Goal: Contribute content: Add original content to the website for others to see

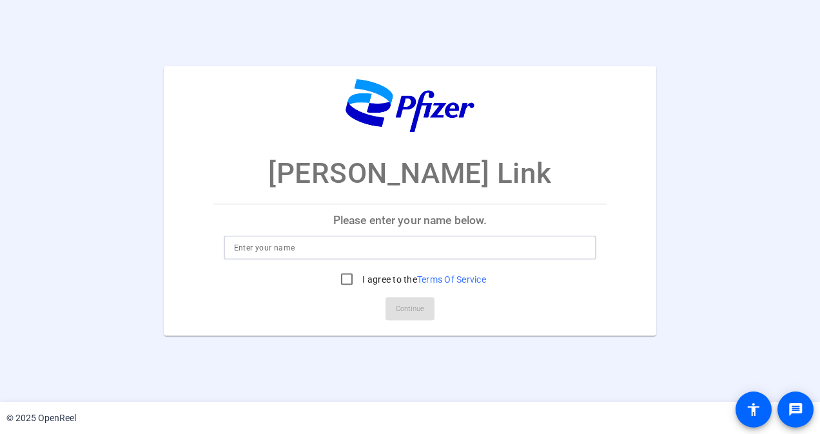
click at [300, 254] on input at bounding box center [410, 247] width 353 height 15
type input "[PERSON_NAME]"
click at [342, 276] on input "I agree to the Terms Of Service" at bounding box center [347, 279] width 26 height 26
checkbox input "true"
click at [413, 309] on span "Continue" at bounding box center [410, 308] width 28 height 19
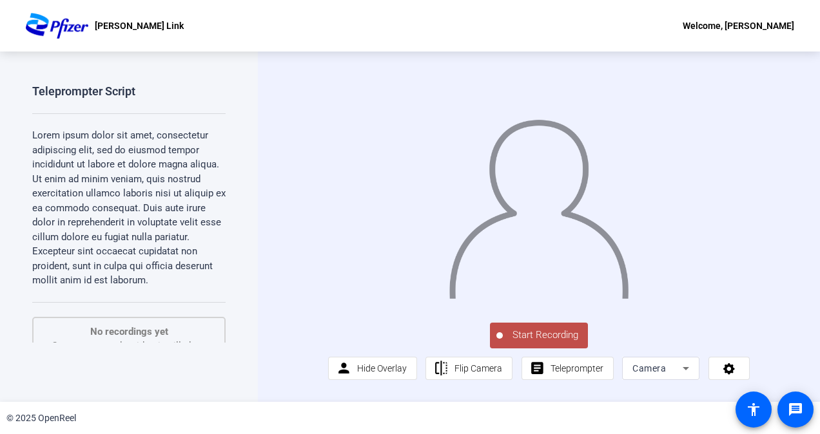
click at [539, 343] on span "Start Recording" at bounding box center [545, 335] width 85 height 15
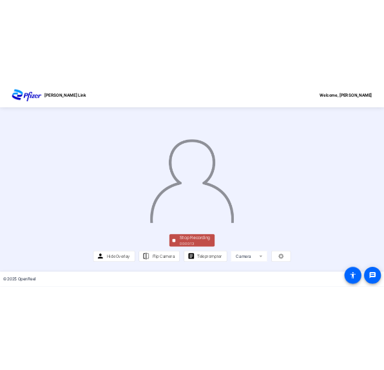
scroll to position [67, 0]
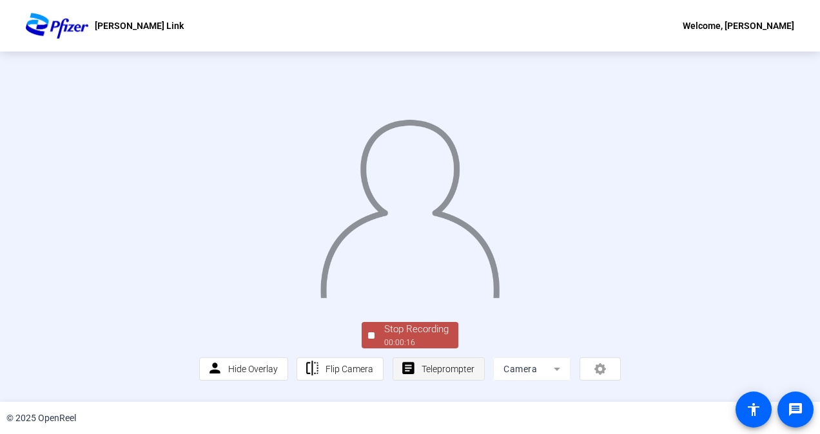
click at [445, 375] on span "Teleprompter" at bounding box center [448, 369] width 53 height 10
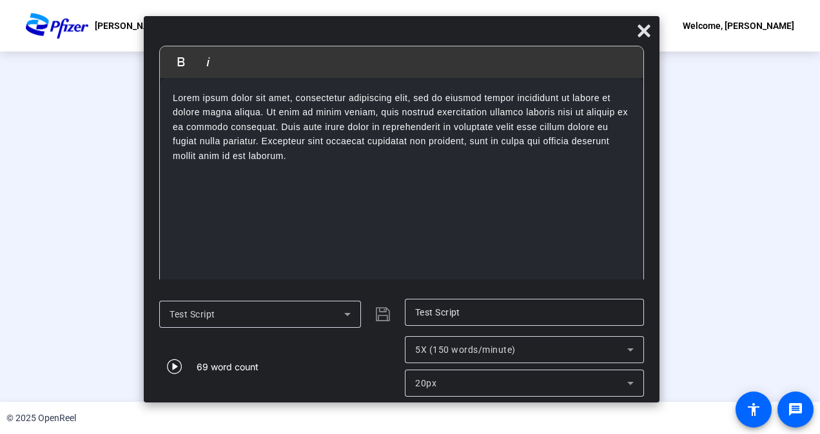
drag, startPoint x: 423, startPoint y: 17, endPoint x: 382, endPoint y: 32, distance: 43.5
click at [382, 32] on div at bounding box center [402, 34] width 516 height 23
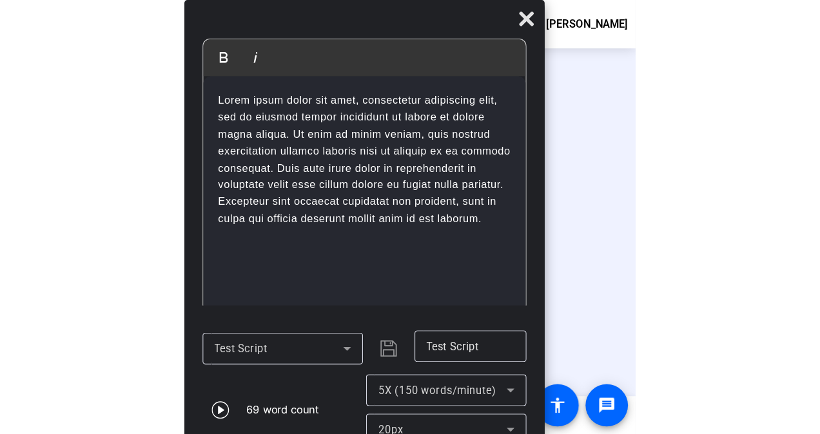
scroll to position [62, 0]
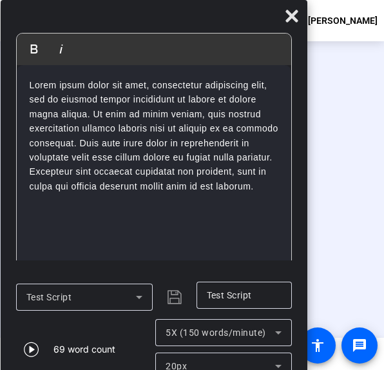
drag, startPoint x: 192, startPoint y: 26, endPoint x: 110, endPoint y: 32, distance: 82.8
click at [110, 32] on div "Bold Italic Lorem ipsum dolor sit amet, consectetur adipiscing elit, sed do eiu…" at bounding box center [154, 193] width 307 height 387
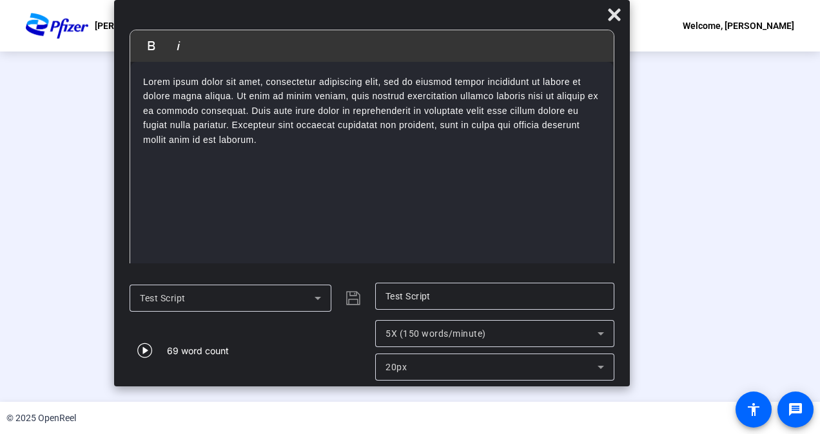
scroll to position [68, 0]
click at [612, 21] on icon at bounding box center [614, 14] width 15 height 15
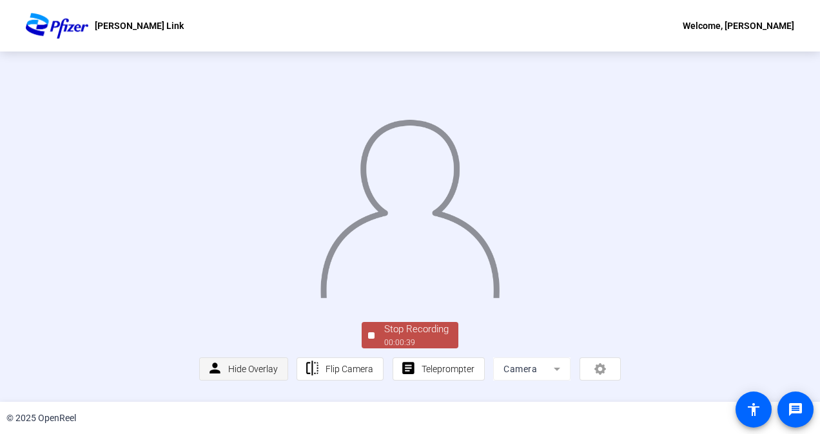
click at [240, 375] on span "Hide Overlay" at bounding box center [253, 369] width 50 height 10
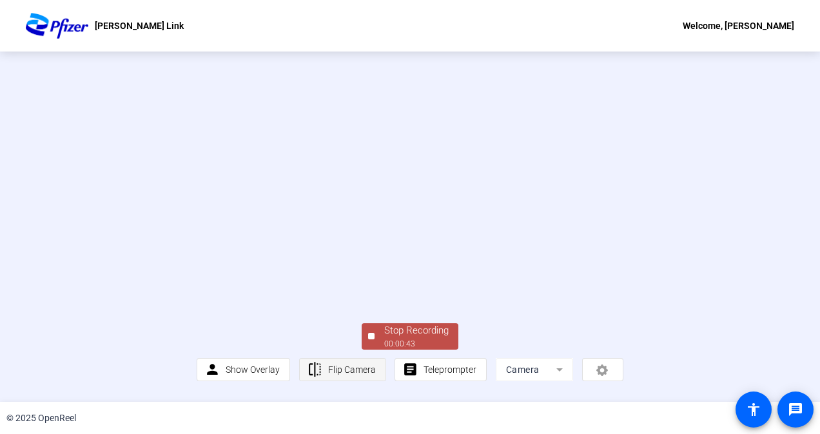
click at [357, 373] on span "Flip Camera" at bounding box center [352, 370] width 48 height 10
click at [249, 382] on span "Show Overlay" at bounding box center [253, 370] width 54 height 24
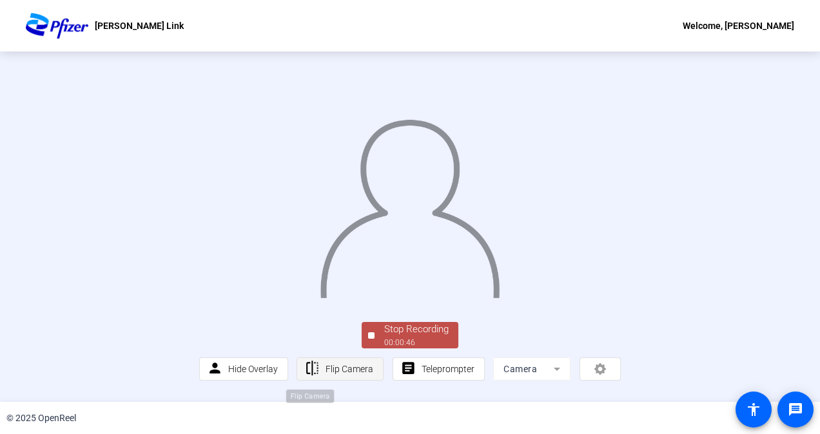
click at [310, 377] on mat-icon "flip" at bounding box center [312, 369] width 16 height 16
click at [432, 373] on span "Teleprompter" at bounding box center [448, 369] width 53 height 10
click at [447, 374] on span "Teleprompter" at bounding box center [448, 369] width 53 height 10
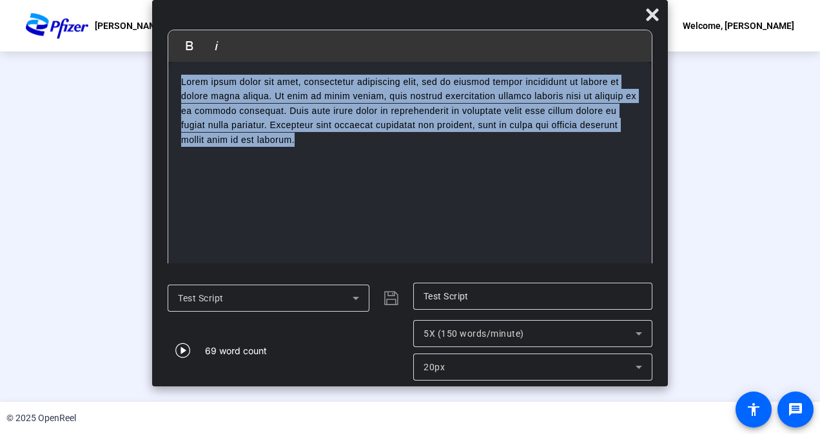
drag, startPoint x: 303, startPoint y: 146, endPoint x: 179, endPoint y: 63, distance: 148.8
click at [179, 63] on div "Lorem ipsum dolor sit amet, consectetur adipiscing elit, sed do eiusmod tempor …" at bounding box center [409, 168] width 483 height 213
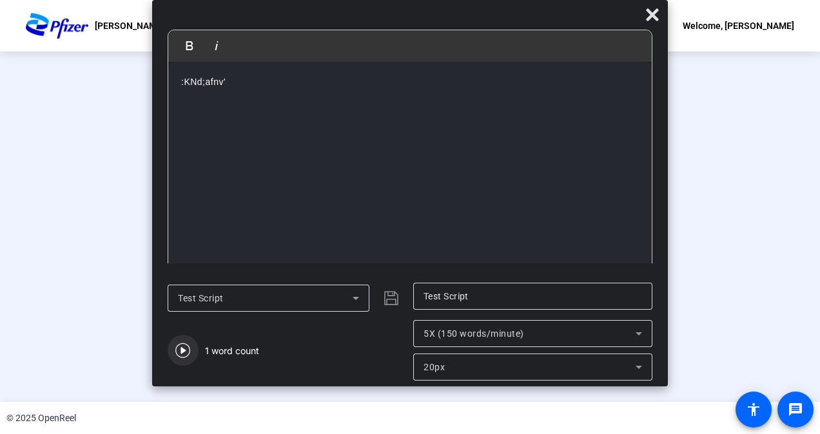
click at [184, 353] on icon "button" at bounding box center [182, 350] width 15 height 15
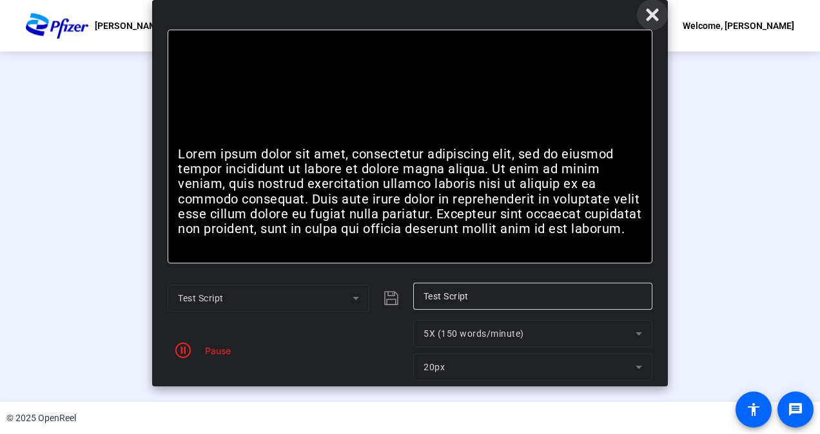
click at [647, 10] on icon at bounding box center [652, 14] width 12 height 12
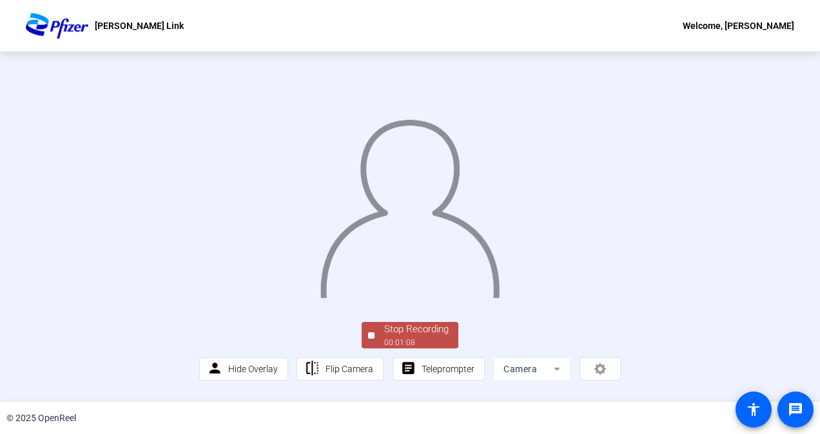
click at [414, 337] on div "Stop Recording" at bounding box center [416, 329] width 64 height 15
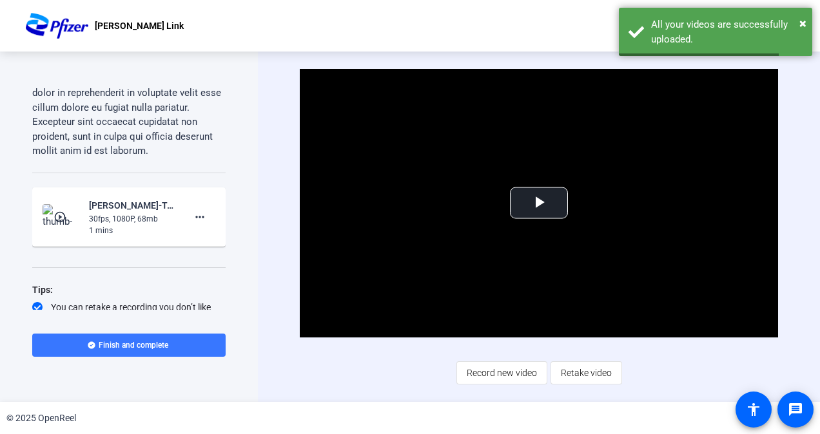
scroll to position [128, 0]
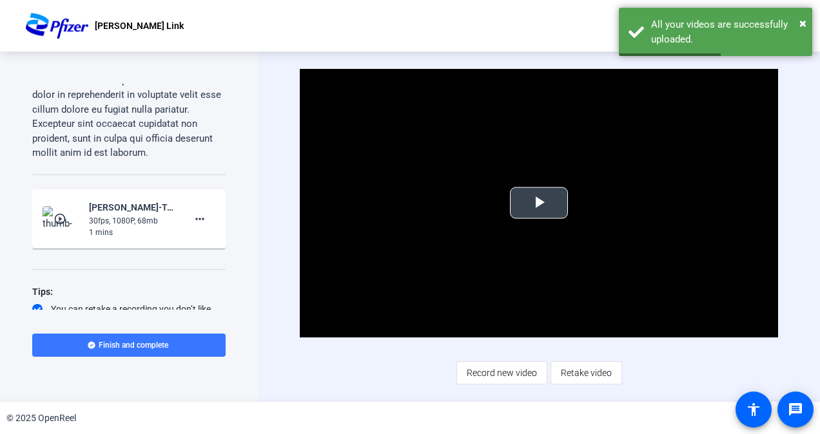
click at [539, 203] on span "Video Player" at bounding box center [539, 203] width 0 height 0
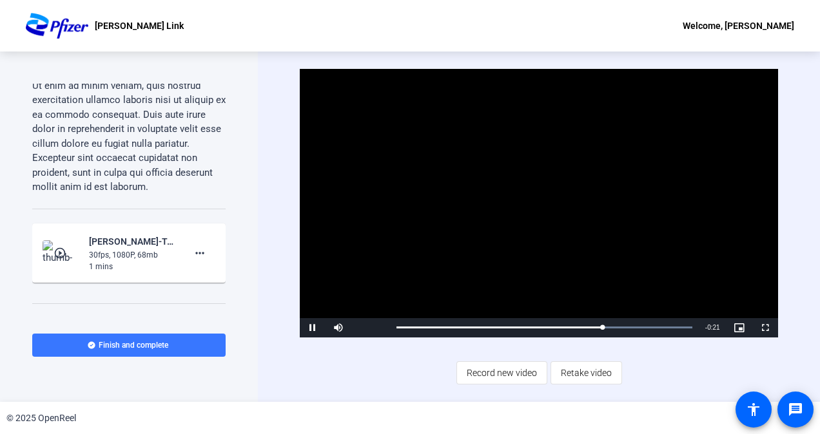
scroll to position [164, 0]
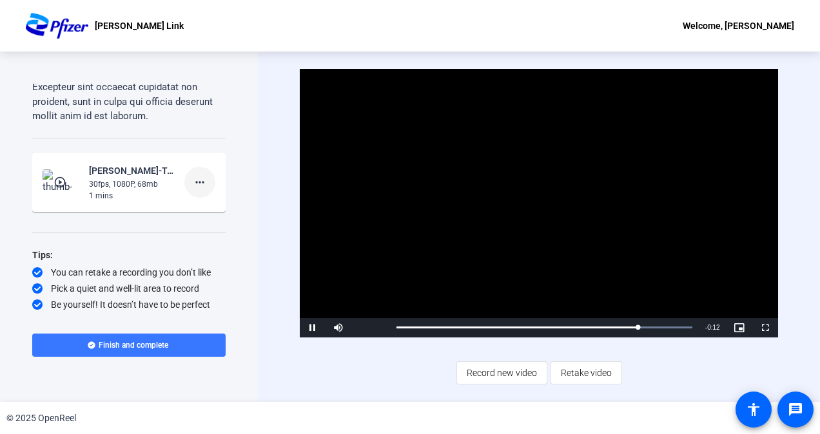
click at [197, 183] on mat-icon "more_horiz" at bounding box center [199, 182] width 15 height 15
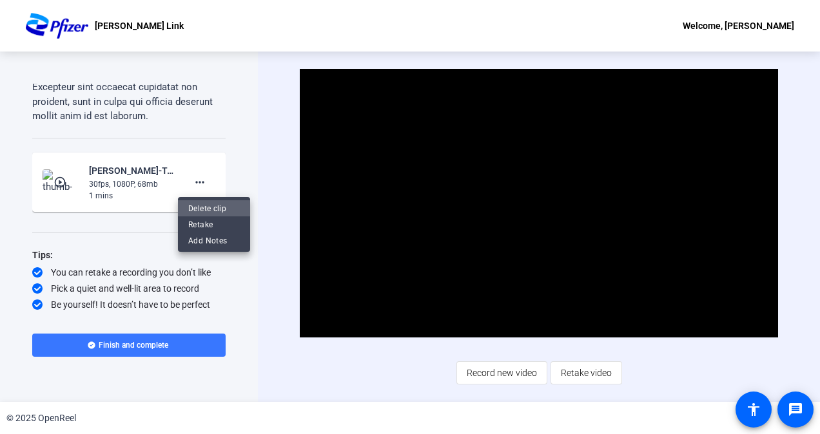
click at [207, 205] on span "Delete clip" at bounding box center [214, 207] width 52 height 15
